Goal: Communication & Community: Answer question/provide support

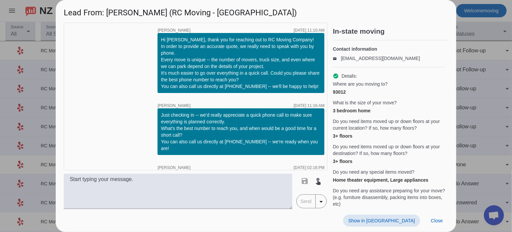
scroll to position [94, 0]
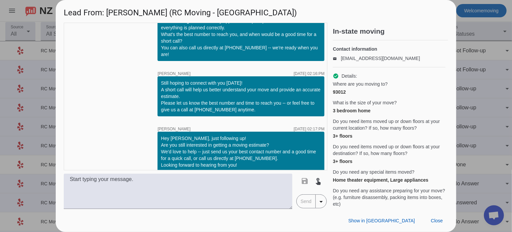
click at [474, 44] on div at bounding box center [256, 116] width 512 height 232
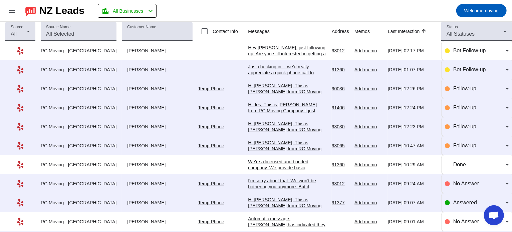
click at [276, 4] on mat-toolbar-row "menu NZ Leads location_city All Businesses chevron_left Welcome moving" at bounding box center [256, 10] width 512 height 21
click at [273, 50] on div "Hey [PERSON_NAME], just following up! Are you still interested in getting a mov…" at bounding box center [287, 69] width 78 height 48
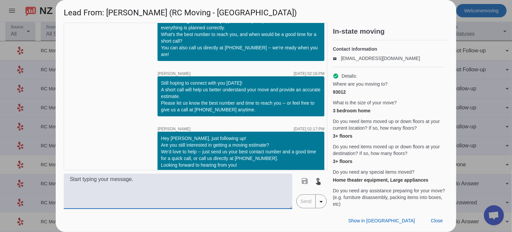
click at [129, 187] on textarea at bounding box center [178, 191] width 228 height 35
paste textarea "Hi ! Thank you for considering RC Moving Company for your upcoming move. We're …"
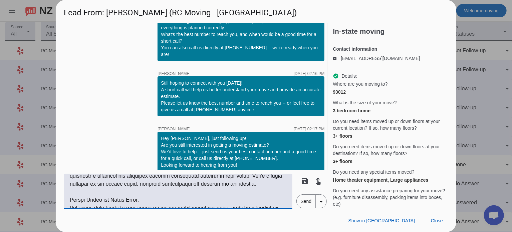
scroll to position [0, 0]
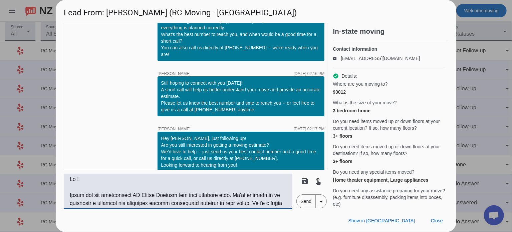
click at [79, 179] on textarea at bounding box center [178, 191] width 228 height 35
type textarea "Hi [PERSON_NAME], Thank you for considering RC Moving Company for your upcoming…"
click at [297, 201] on span "Send" at bounding box center [305, 201] width 19 height 13
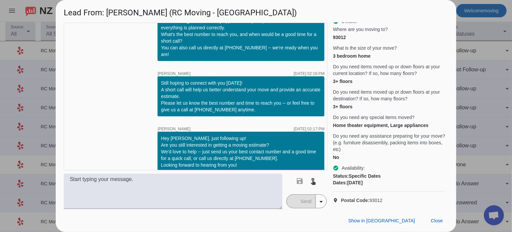
scroll to position [776, 0]
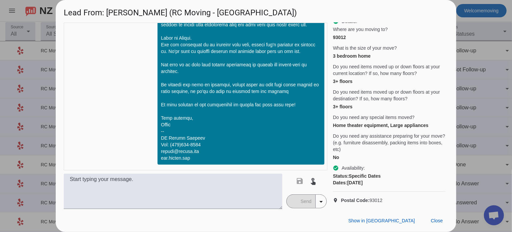
click at [470, 52] on div at bounding box center [256, 116] width 512 height 232
